Goal: Information Seeking & Learning: Learn about a topic

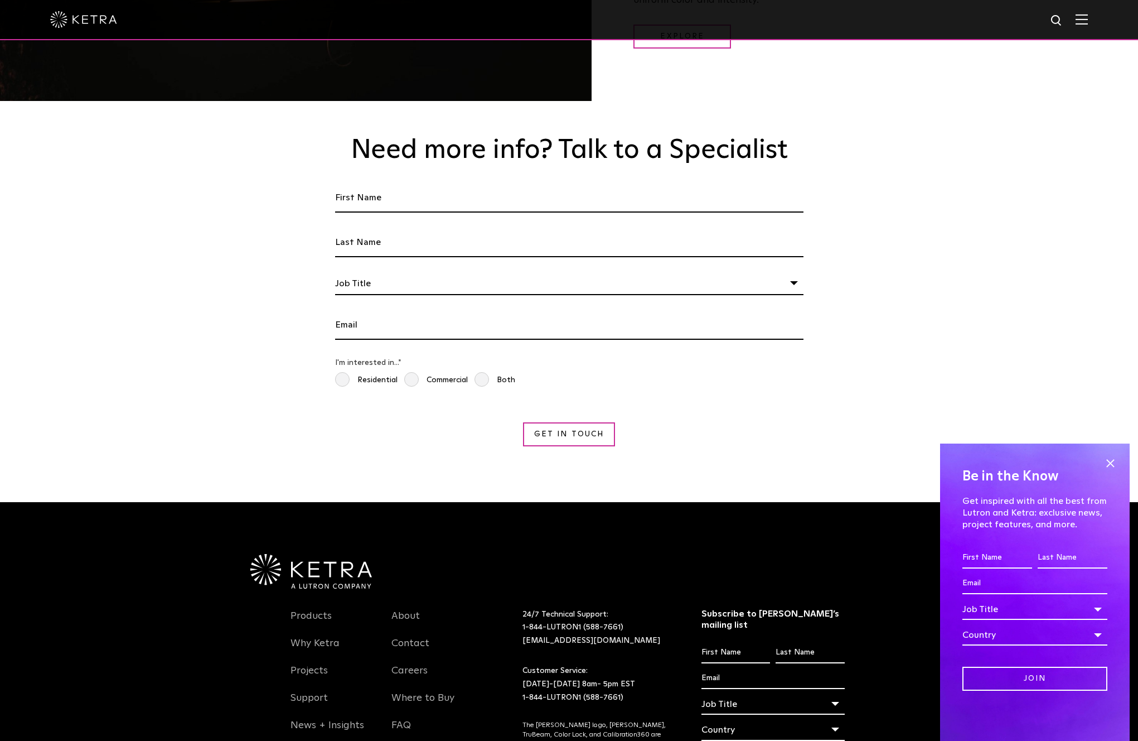
scroll to position [2100, 0]
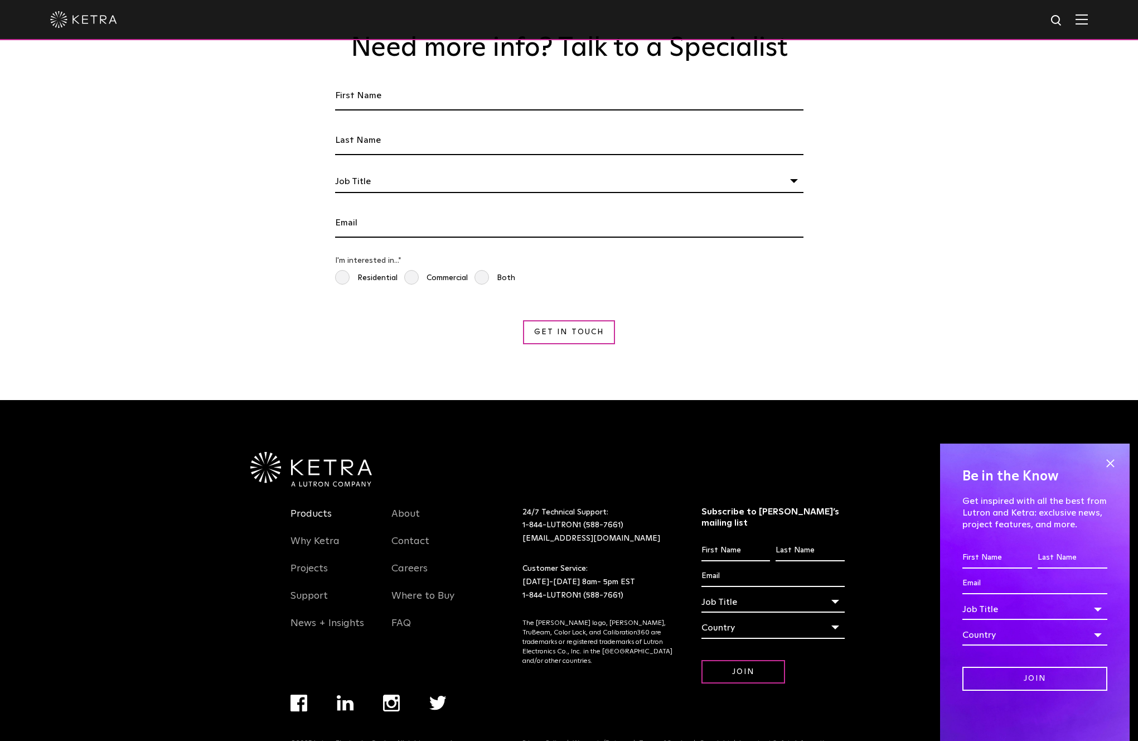
click at [322, 507] on link "Products" at bounding box center [311, 520] width 41 height 26
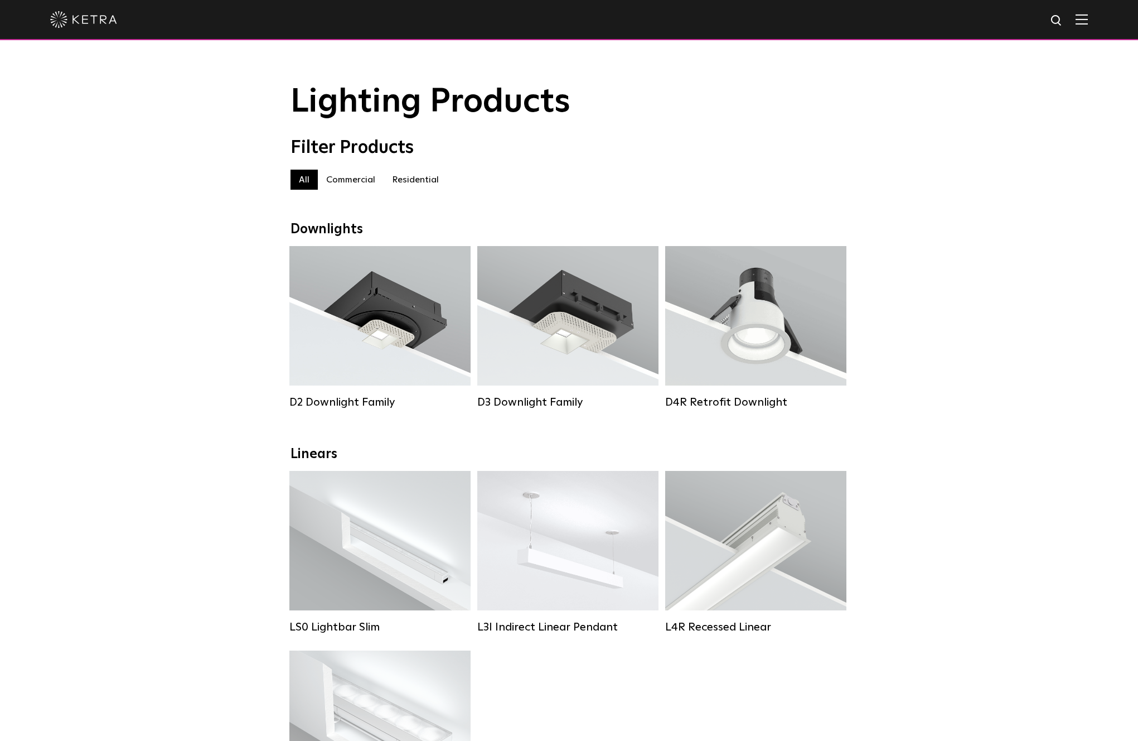
click at [428, 179] on label "Residential" at bounding box center [416, 180] width 64 height 20
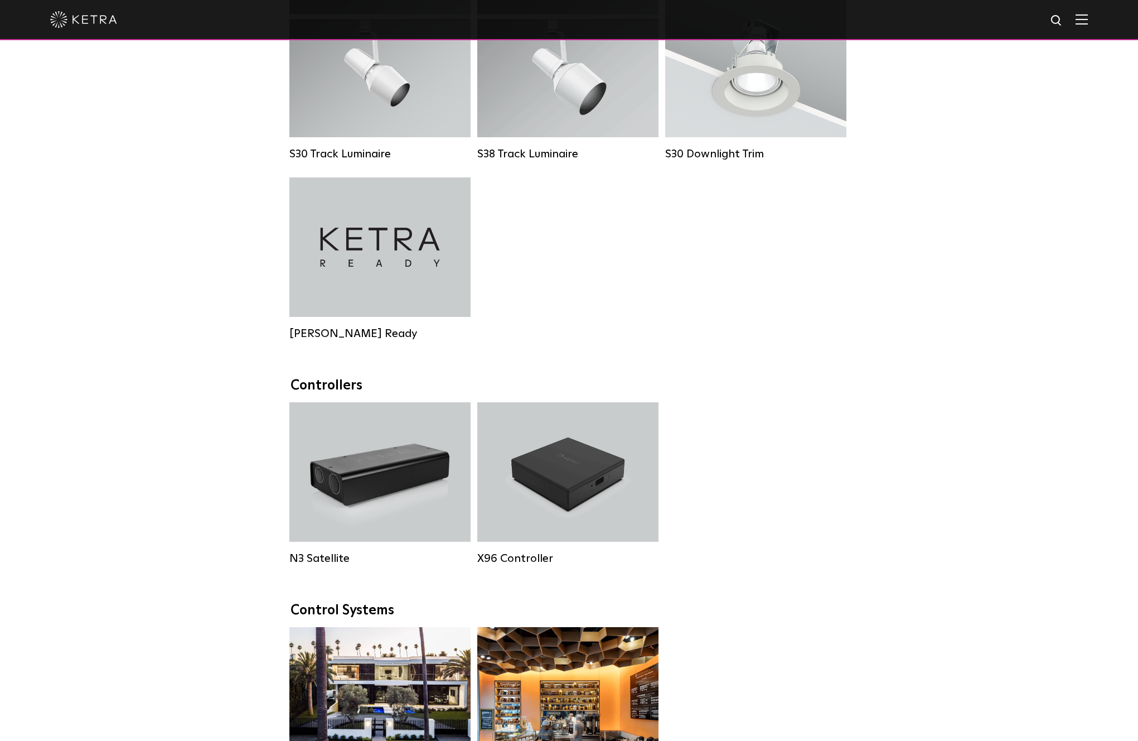
scroll to position [911, 0]
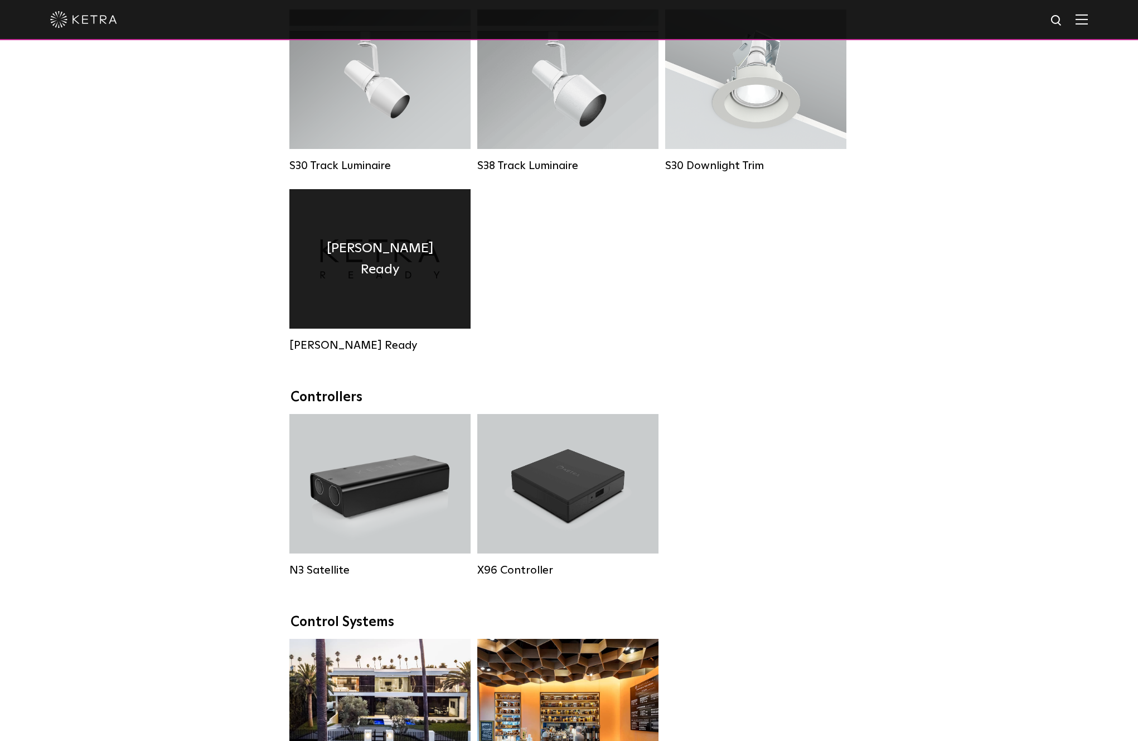
click at [390, 256] on h4 "Ketra Ready" at bounding box center [380, 259] width 148 height 43
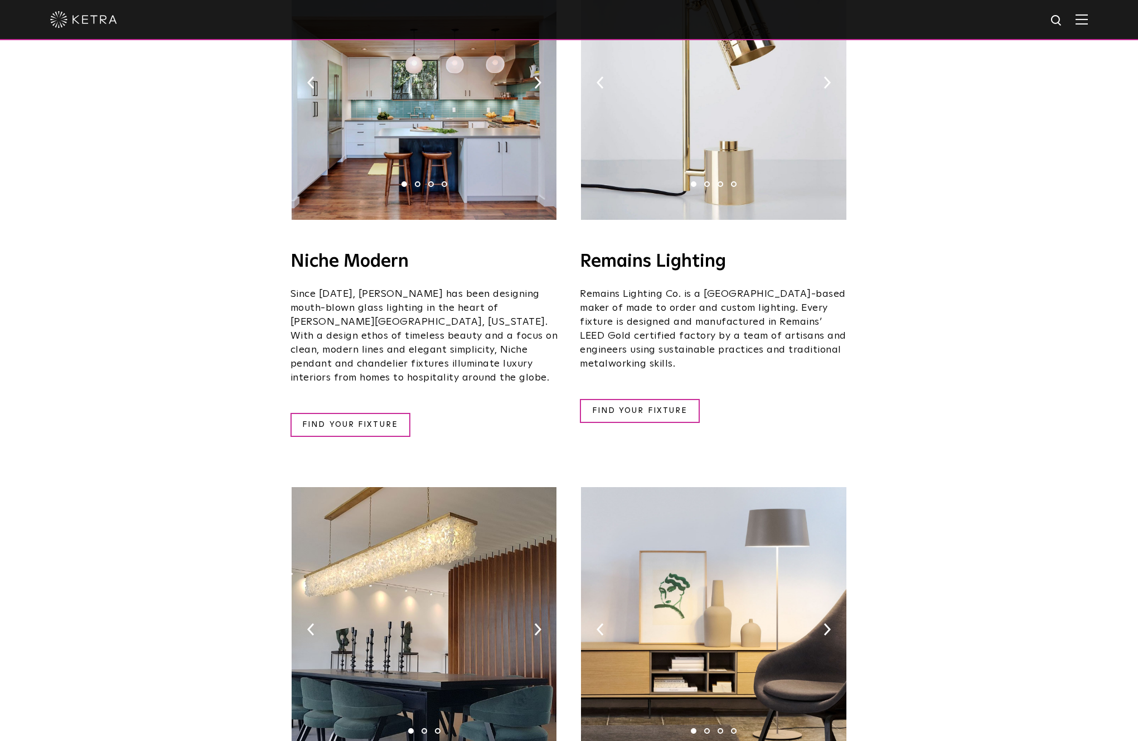
scroll to position [1596, 0]
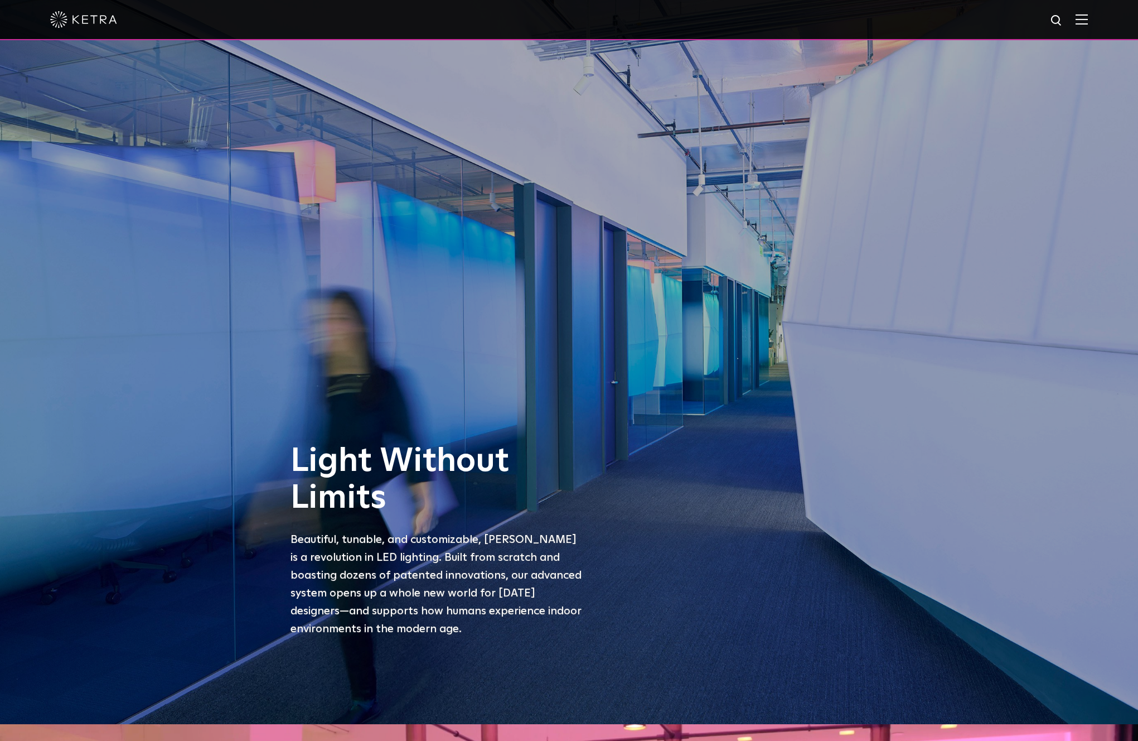
scroll to position [18, 0]
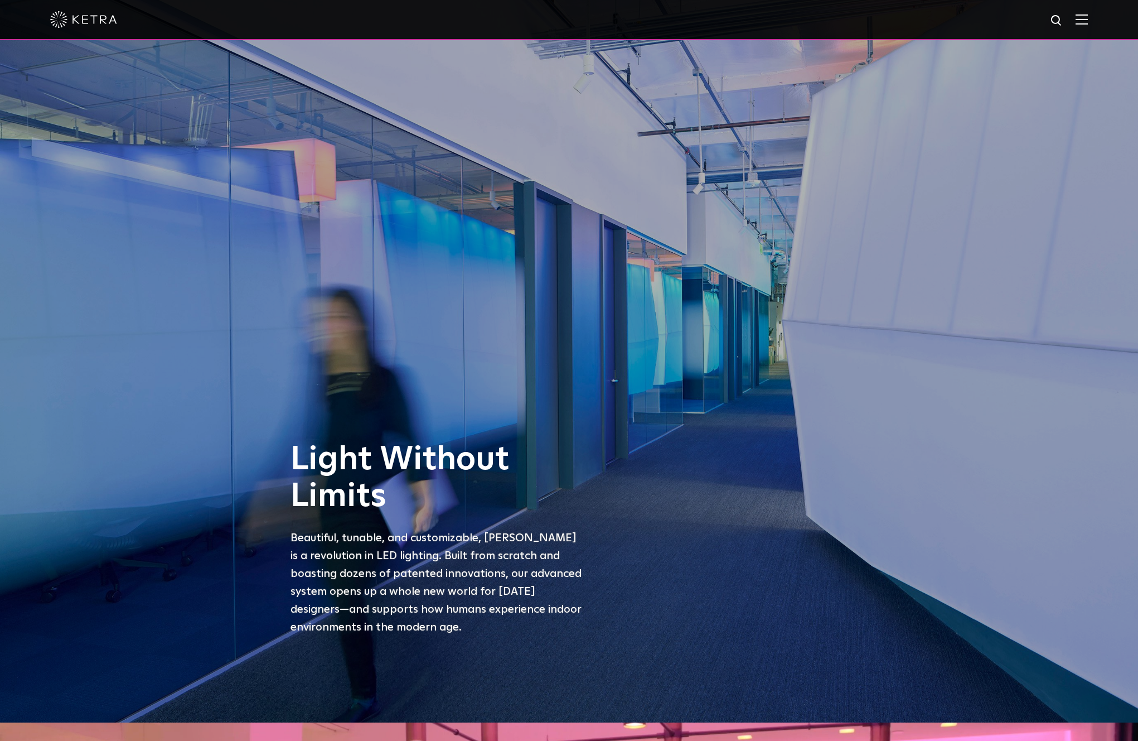
click at [1086, 22] on img at bounding box center [1082, 19] width 12 height 11
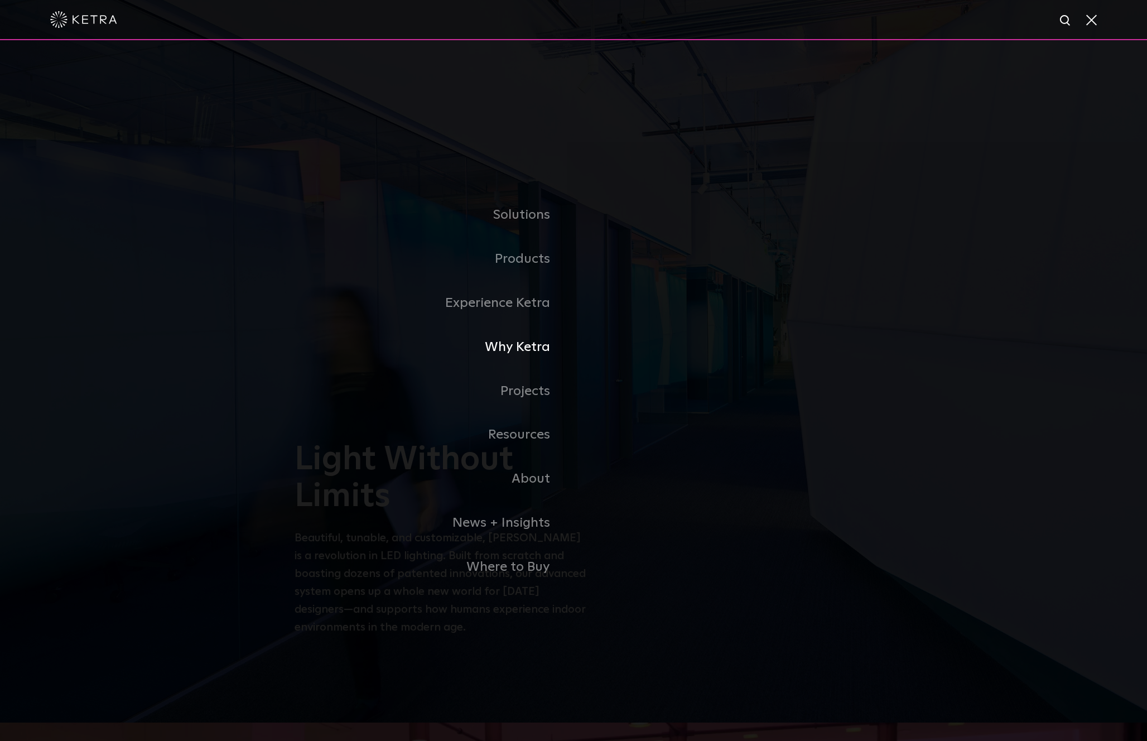
click at [513, 342] on link "Why Ketra" at bounding box center [433, 347] width 279 height 44
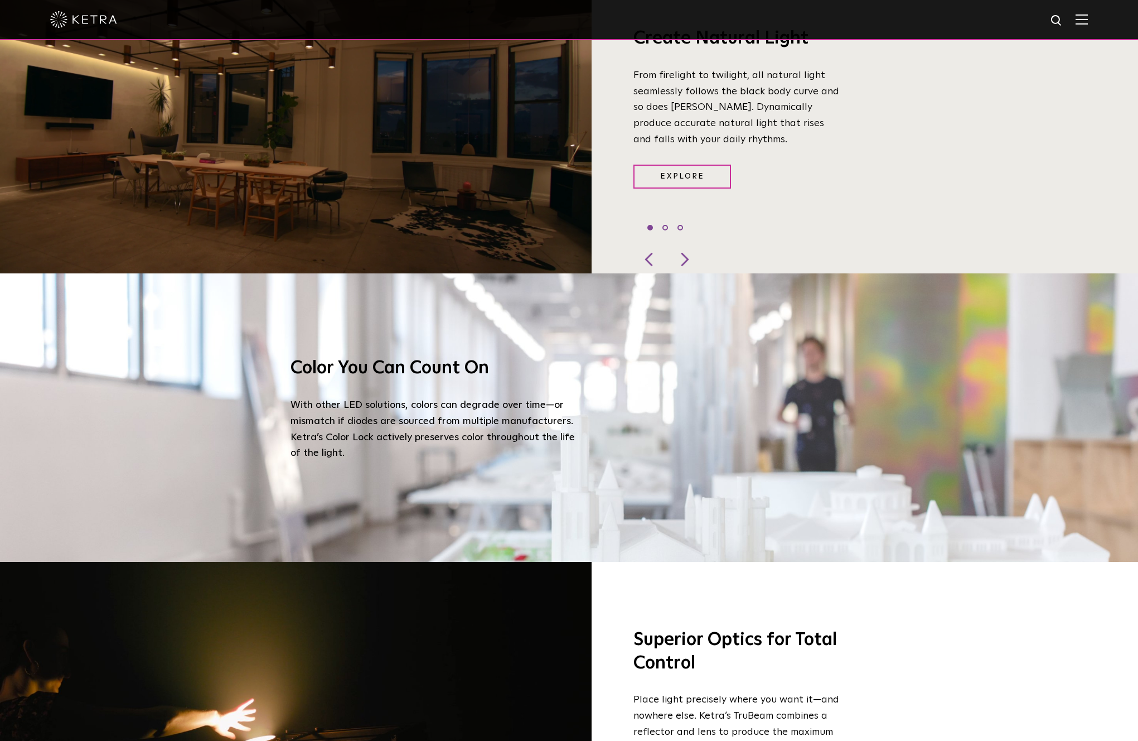
scroll to position [1234, 0]
click at [1088, 20] on img at bounding box center [1082, 19] width 12 height 11
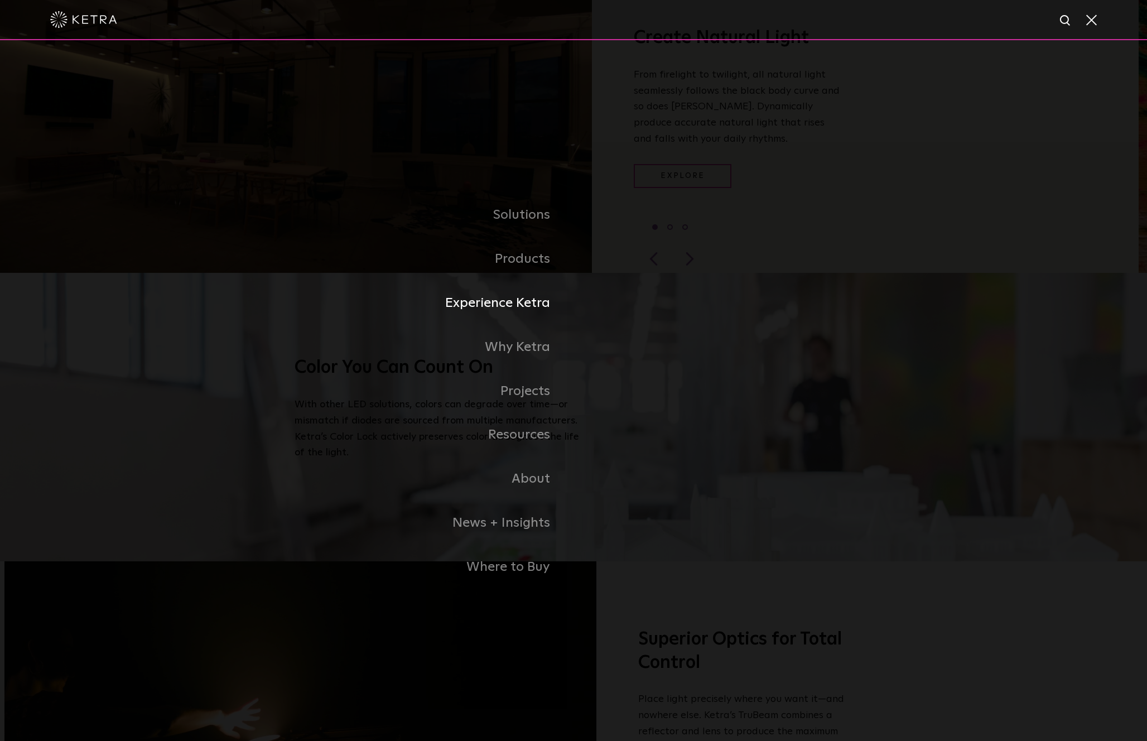
click at [514, 306] on link "Experience Ketra" at bounding box center [433, 303] width 279 height 44
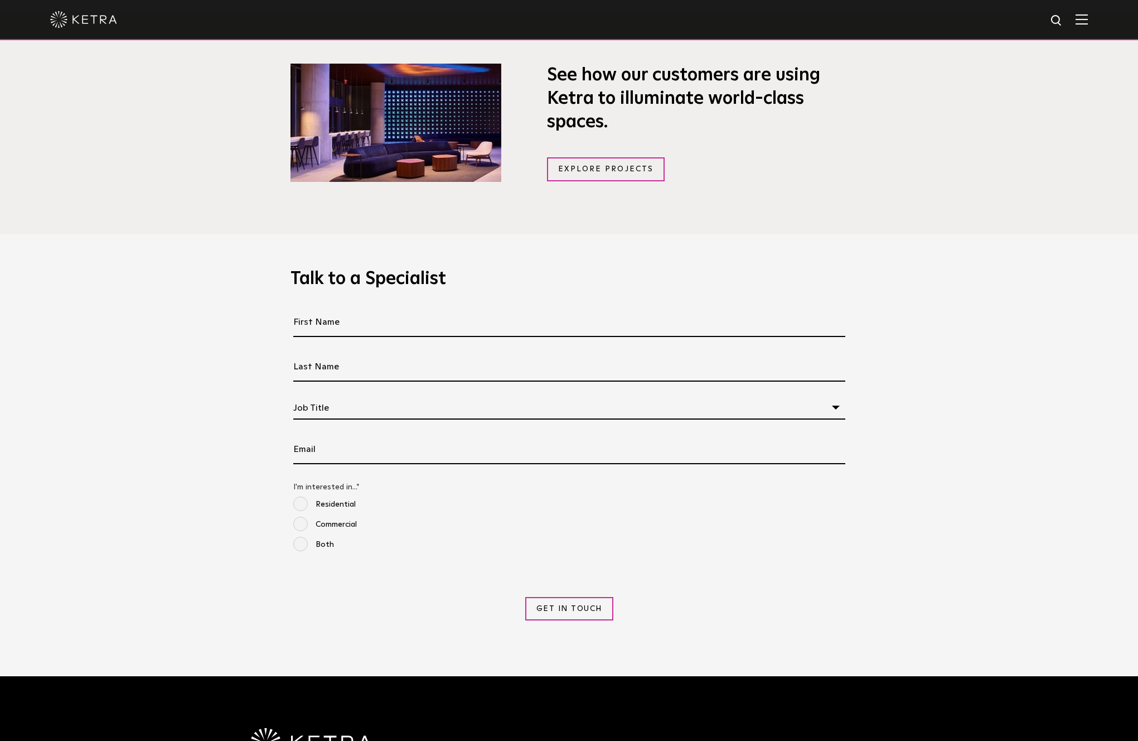
scroll to position [1045, 0]
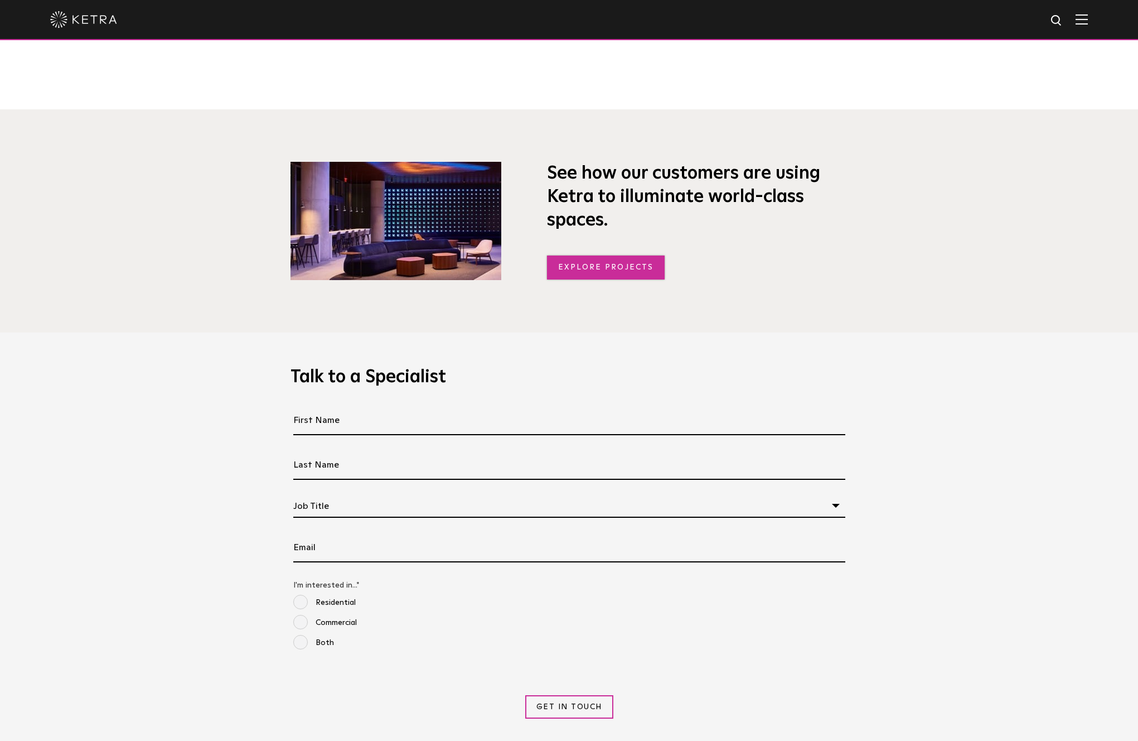
click at [583, 267] on link "Explore Projects" at bounding box center [606, 267] width 118 height 24
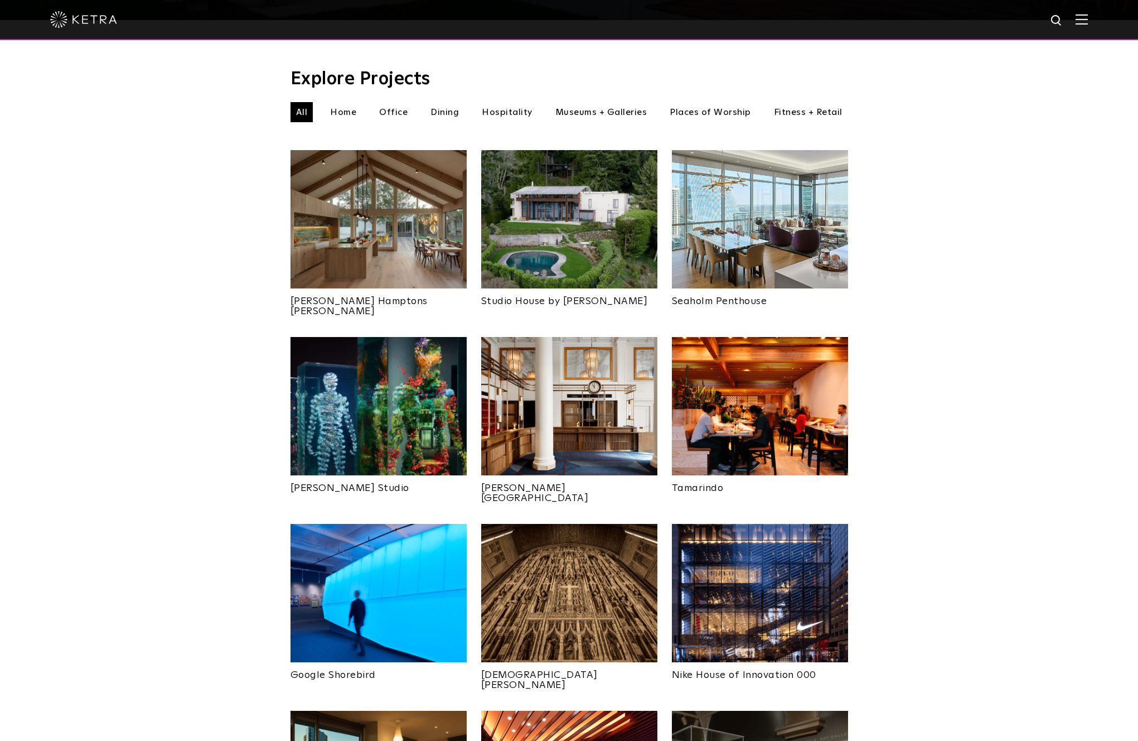
scroll to position [363, 0]
